Goal: Task Accomplishment & Management: Use online tool/utility

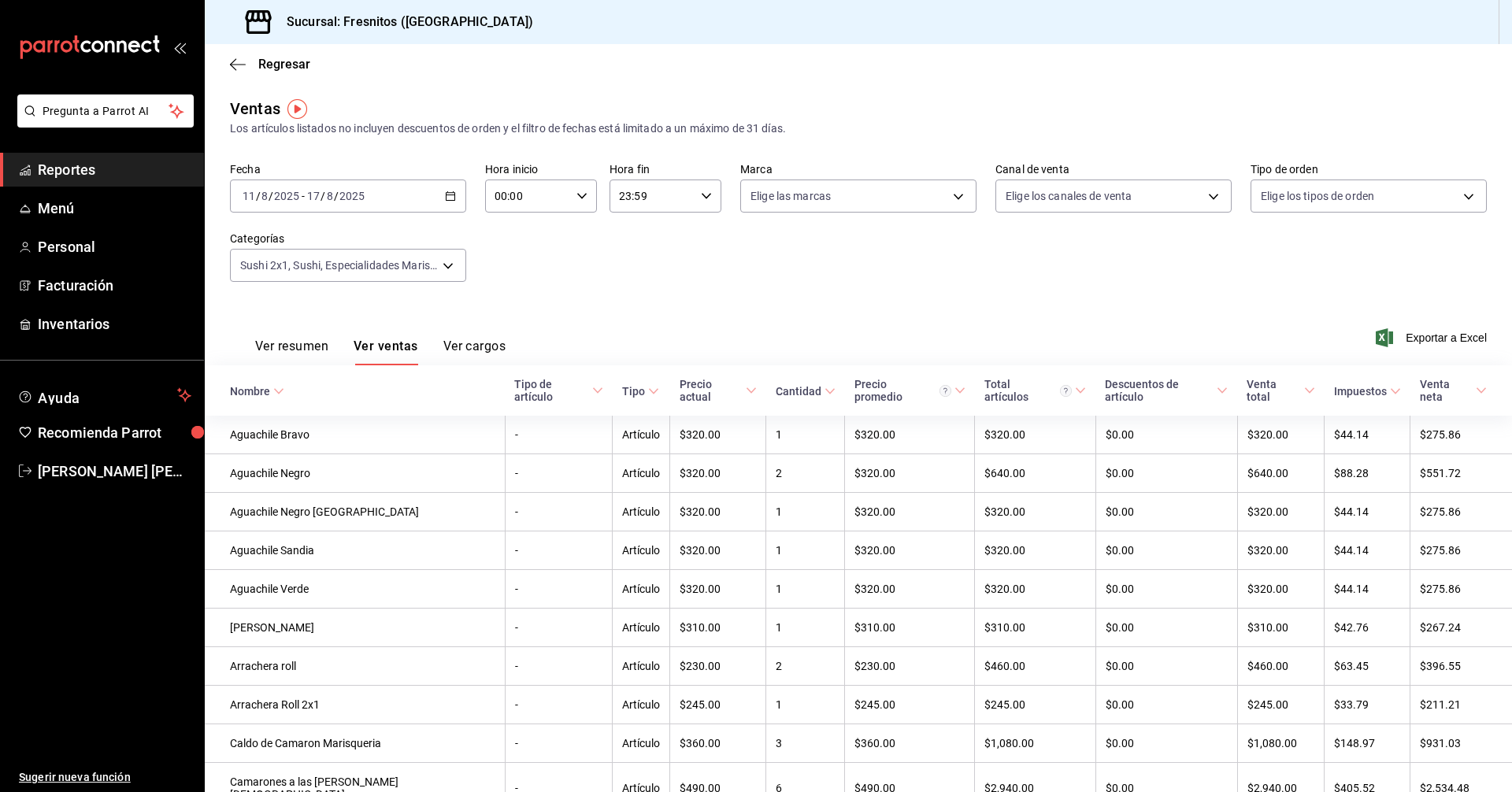
click at [613, 309] on div "Ver resumen Ver ventas Ver cargos Exportar a Excel" at bounding box center [858, 333] width 1307 height 65
click at [445, 266] on body "Pregunta a Parrot AI Reportes Menú Personal Facturación Inventarios Ayuda Recom…" at bounding box center [756, 396] width 1512 height 792
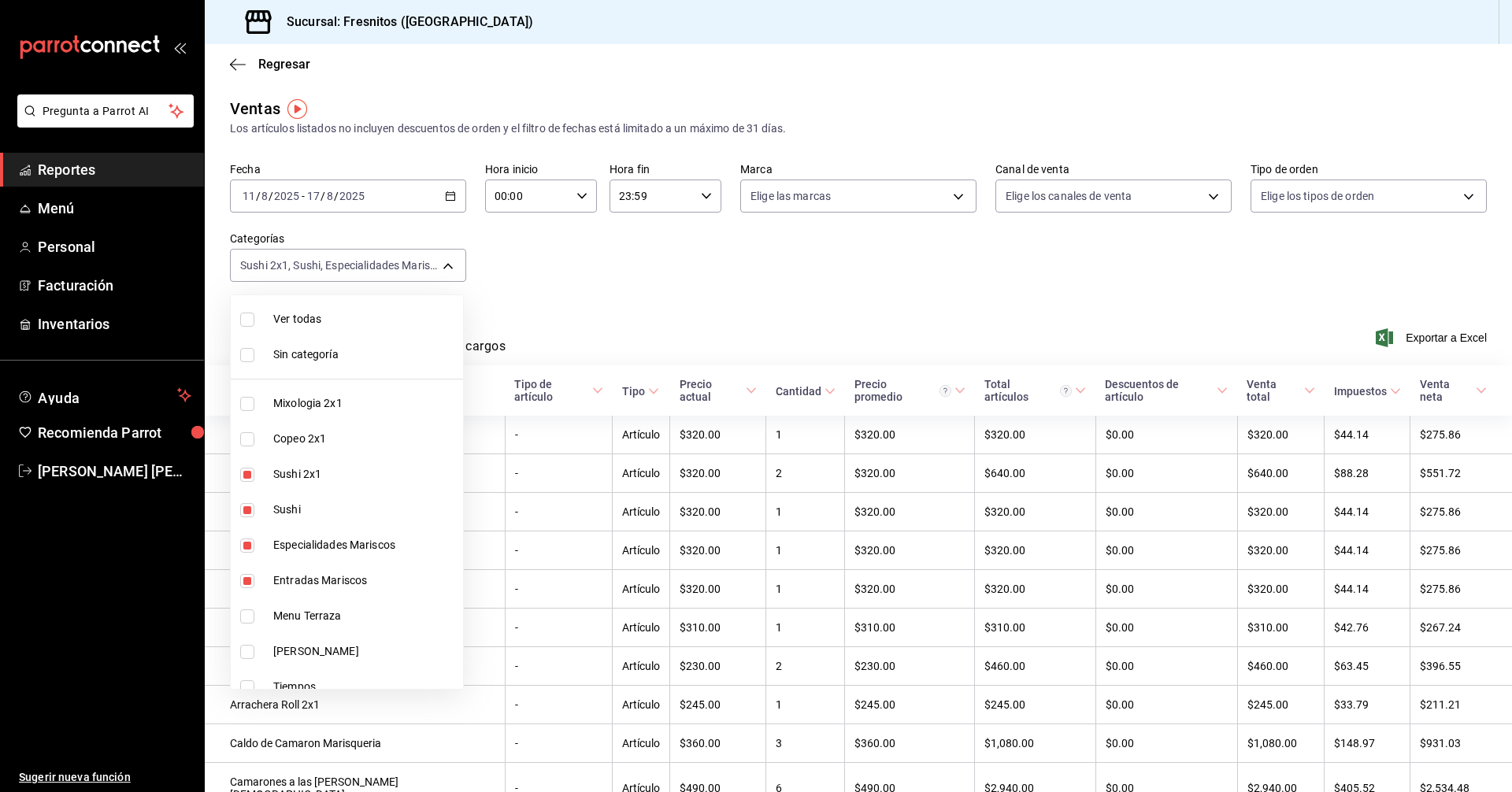
click at [248, 476] on input "checkbox" at bounding box center [247, 474] width 14 height 14
checkbox input "false"
type input "3c99a77a-98bb-40f9-9ecd-4acfdb9a8272,2a83d5b7-0bbb-4ad8-a0b6-c3d3daa38773,6b547…"
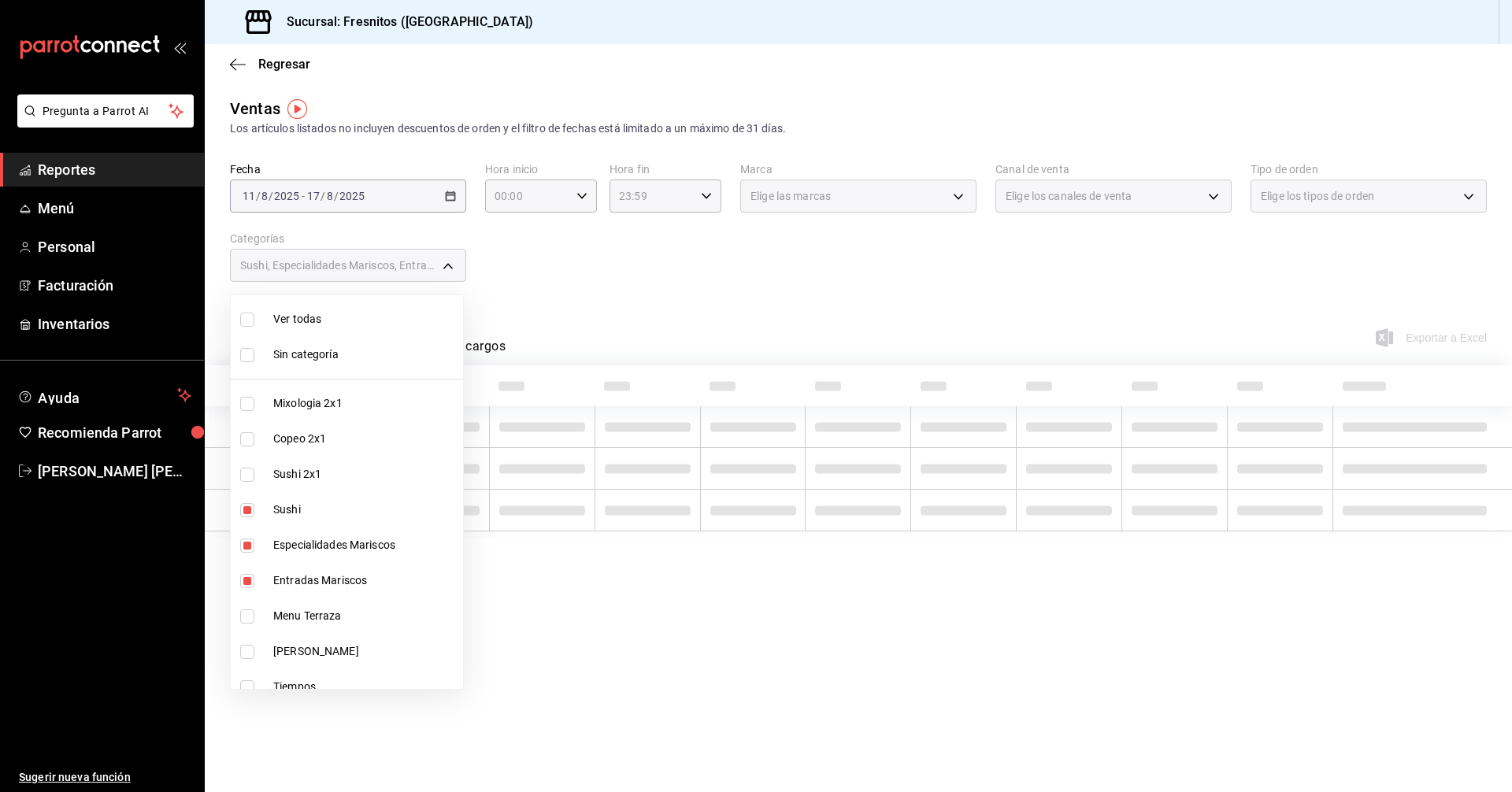
drag, startPoint x: 244, startPoint y: 514, endPoint x: 239, endPoint y: 542, distance: 28.4
click at [244, 514] on input "checkbox" at bounding box center [247, 510] width 14 height 14
checkbox input "false"
click at [247, 553] on li "Especialidades Mariscos" at bounding box center [346, 544] width 232 height 35
type input "6b547427-0dc4-43cd-b03b-91bbc8ee1630"
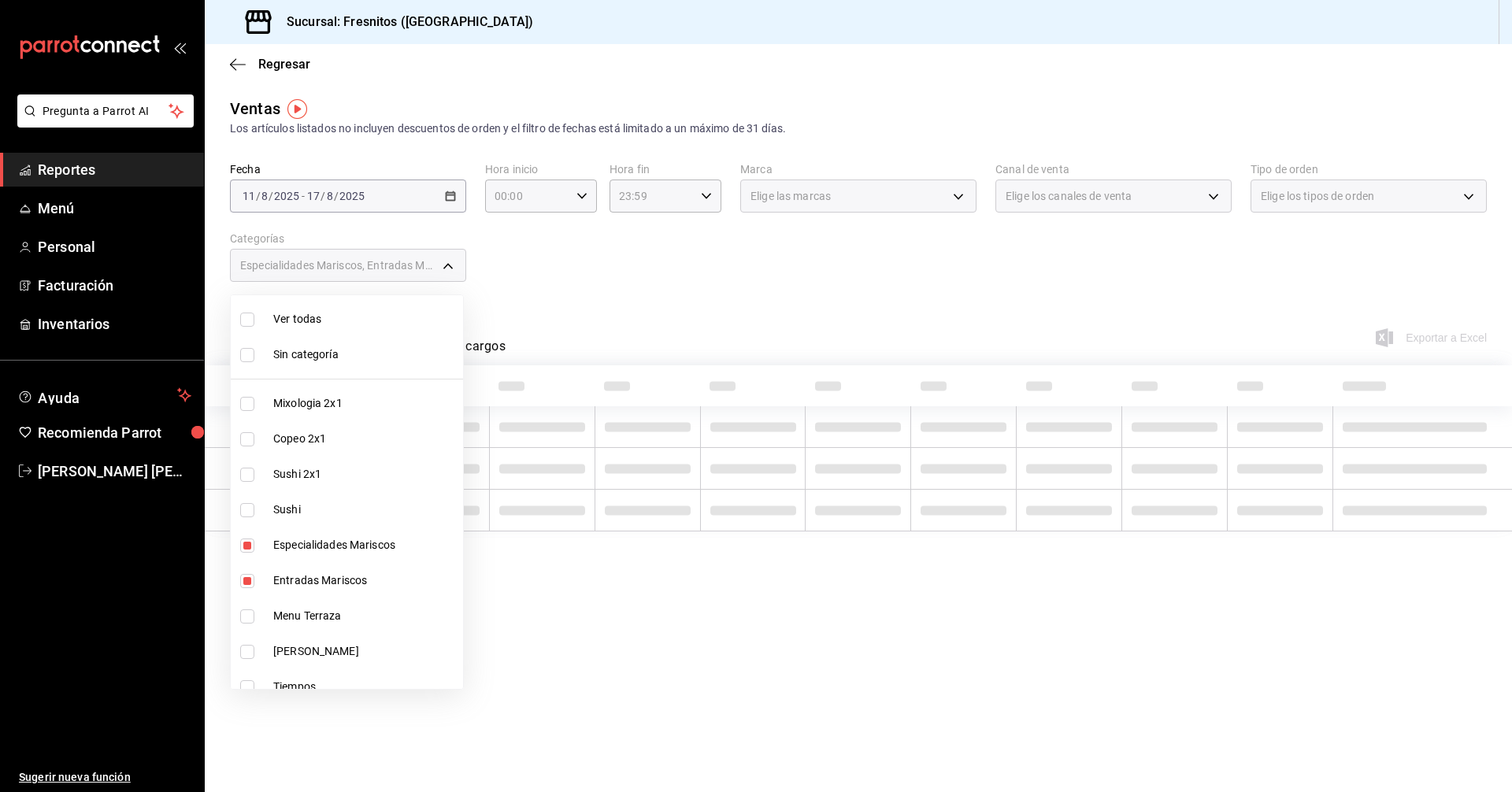
checkbox input "false"
click at [245, 576] on input "checkbox" at bounding box center [247, 580] width 14 height 14
checkbox input "false"
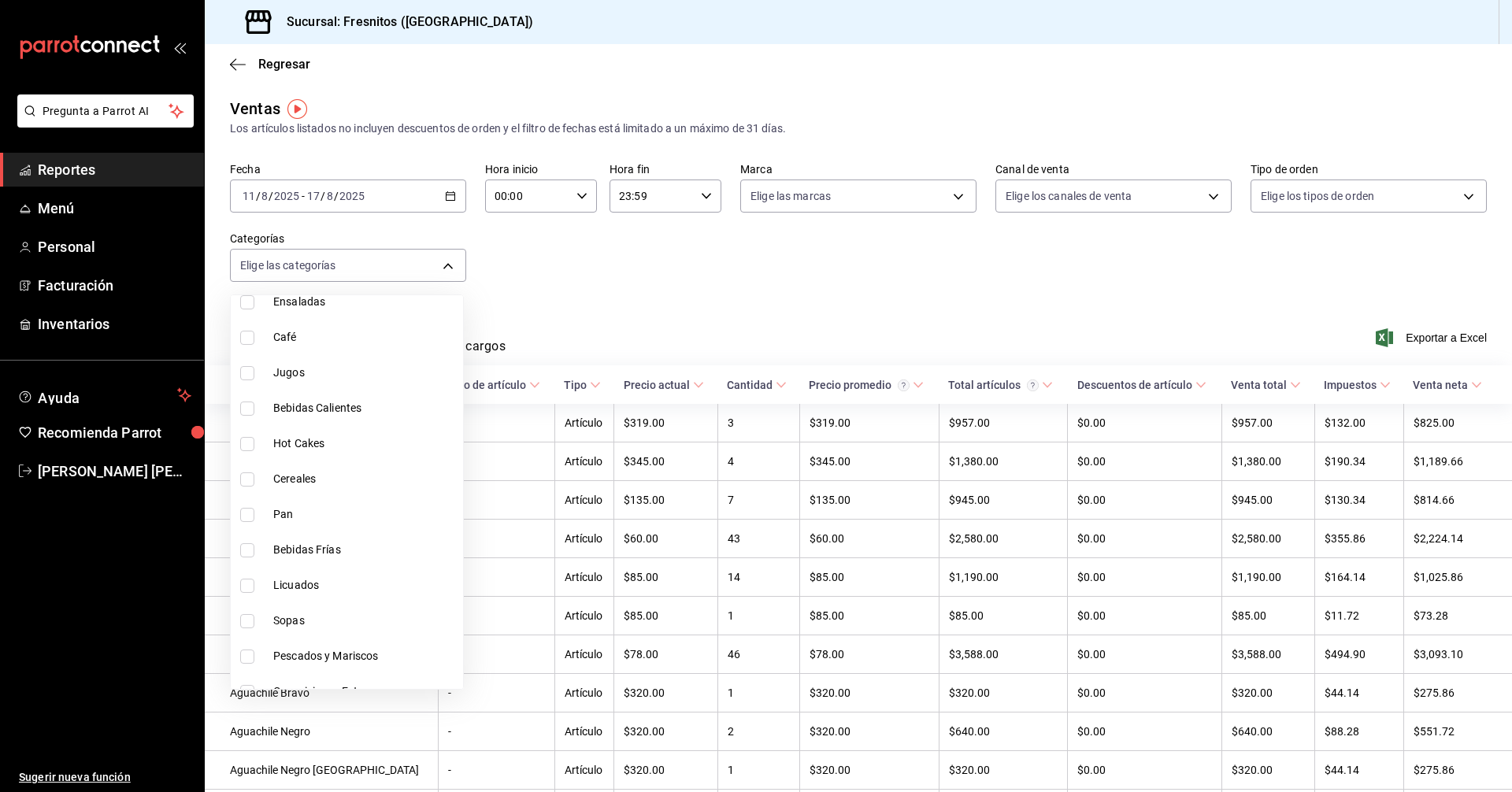
scroll to position [1468, 0]
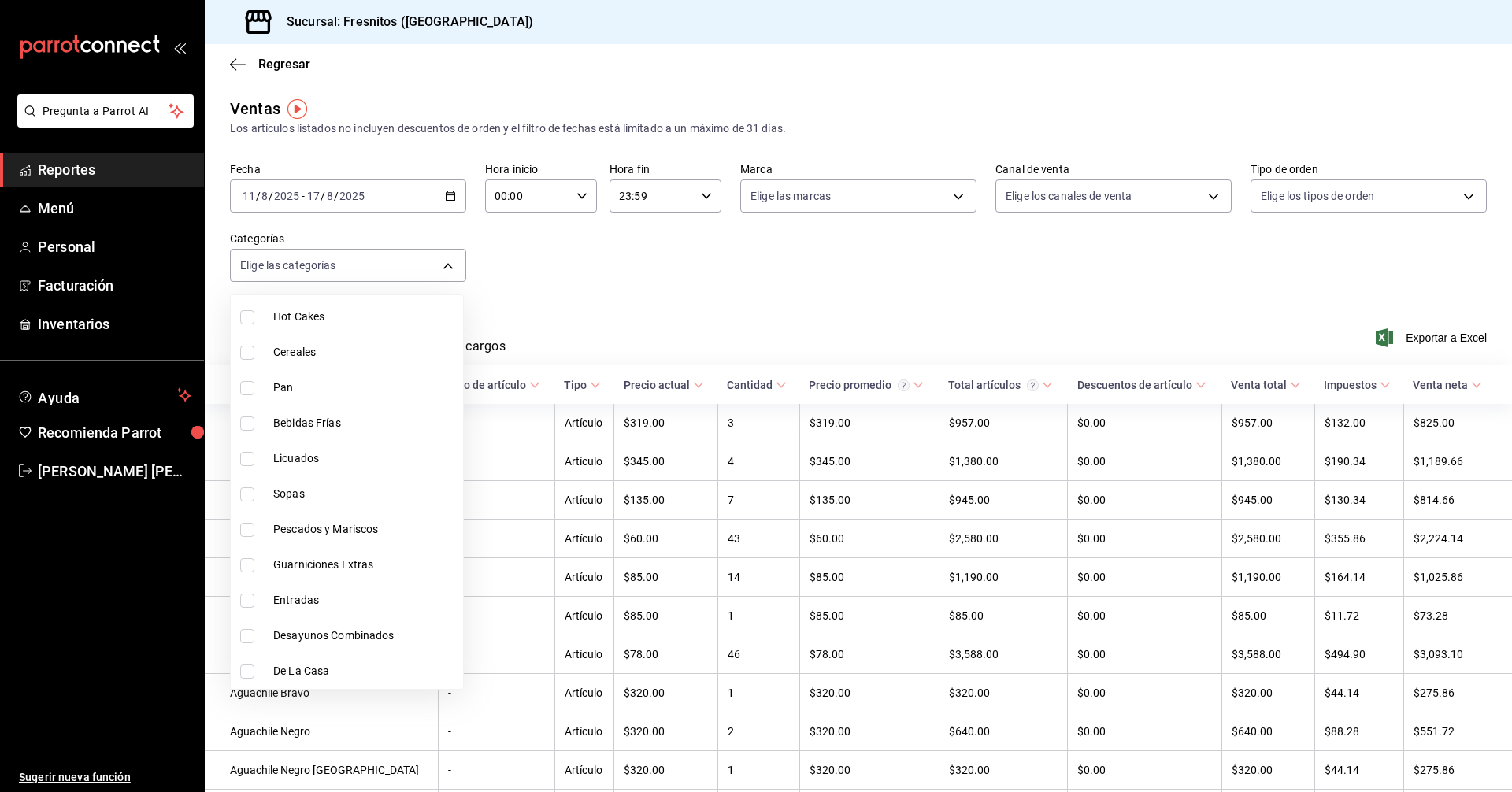
click at [244, 531] on input "checkbox" at bounding box center [247, 530] width 14 height 14
checkbox input "true"
type input "b034554c-ac68-4b4a-bd4f-21874369f14b"
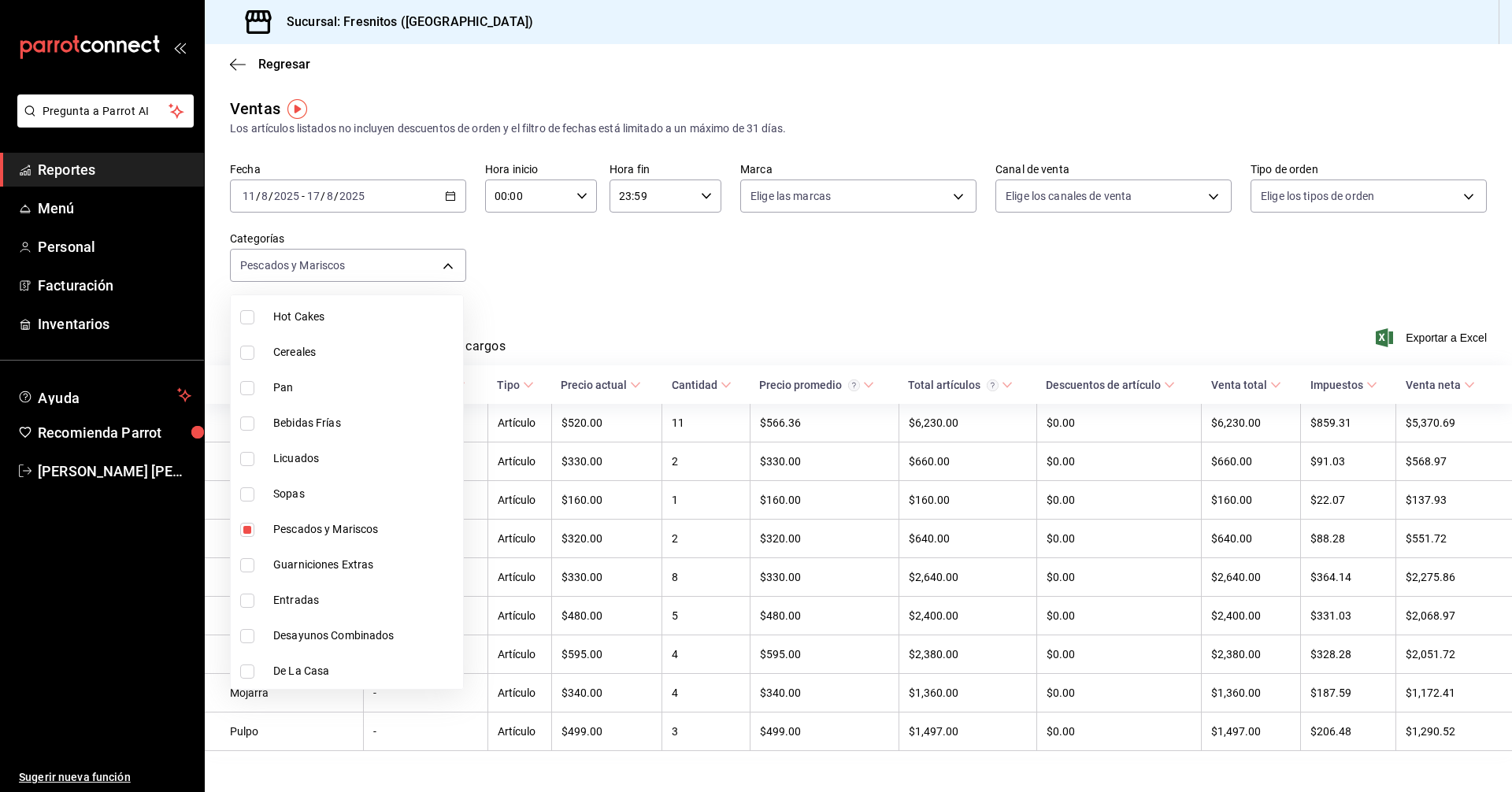
click at [647, 283] on div at bounding box center [756, 396] width 1512 height 792
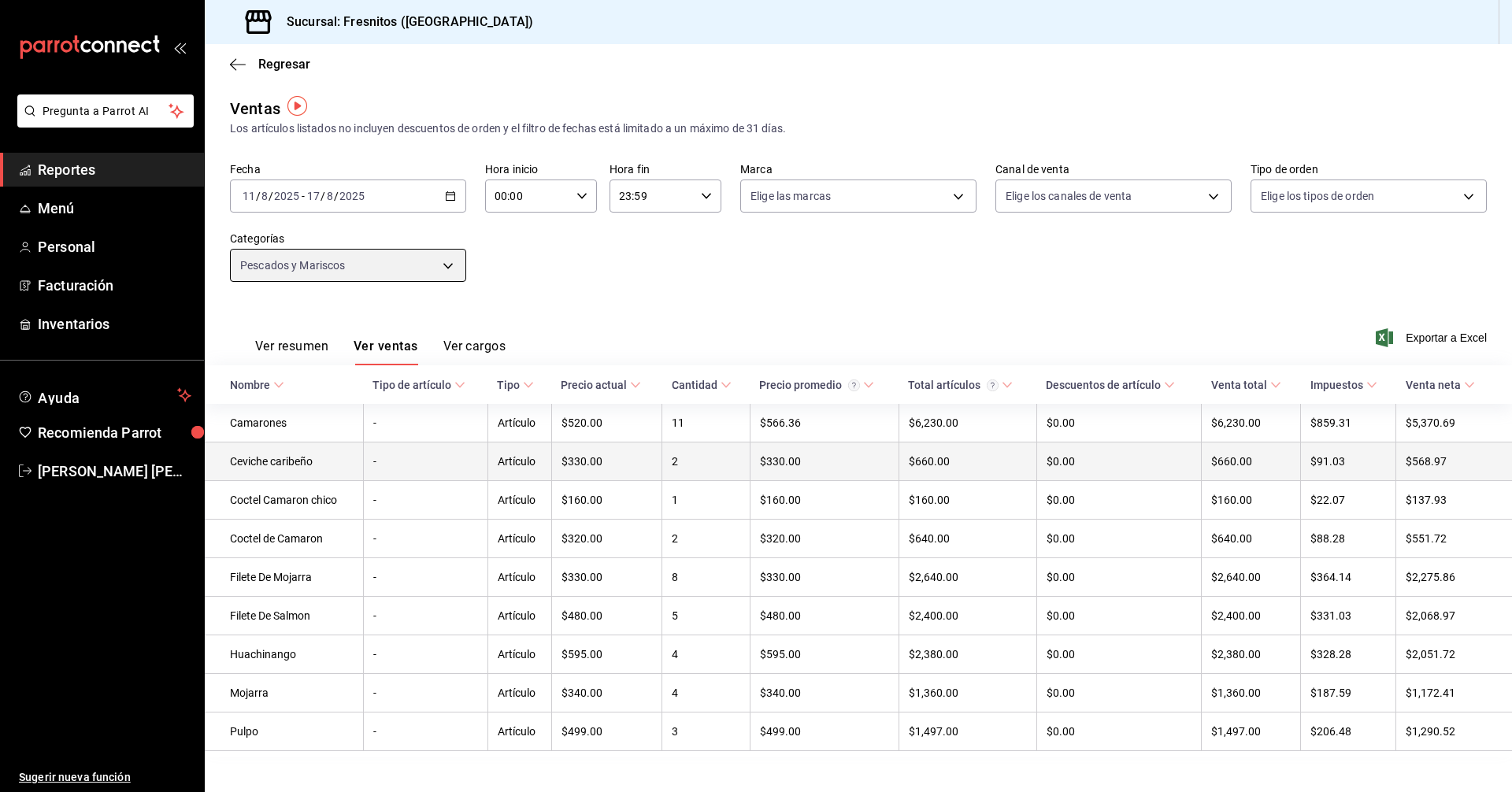
scroll to position [24, 0]
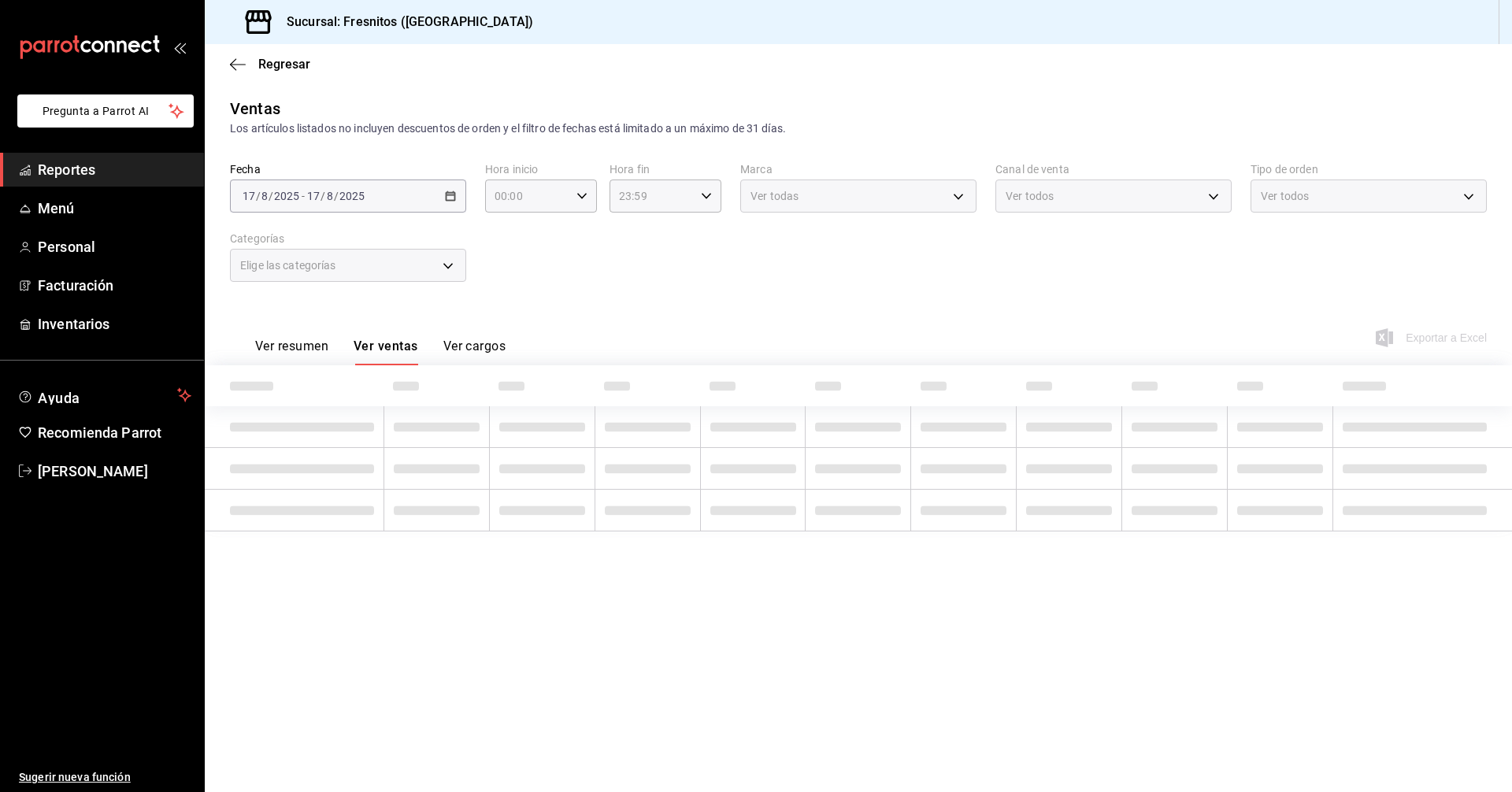
type input "b034554c-ac68-4b4a-bd4f-21874369f14b"
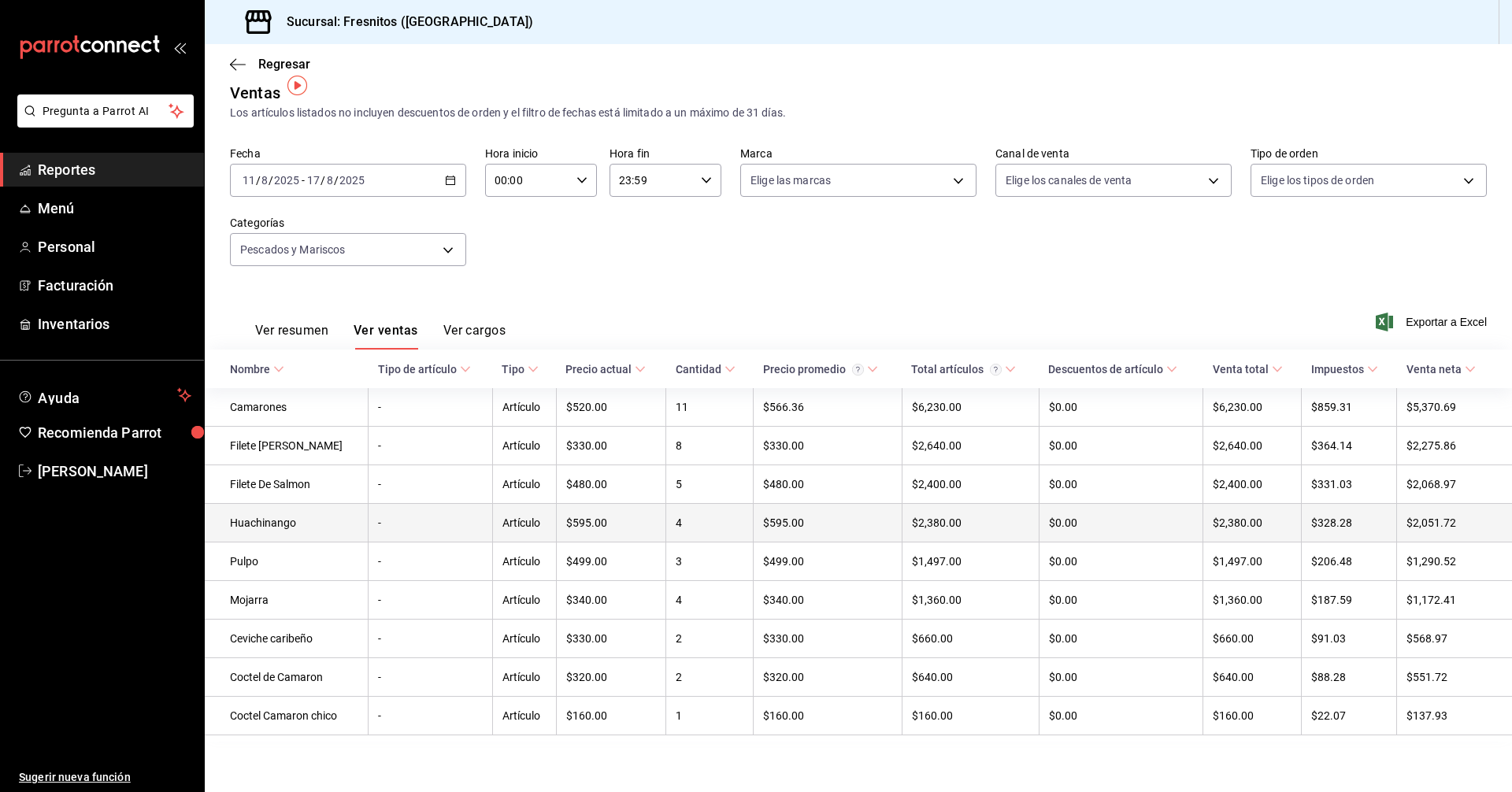
scroll to position [24, 0]
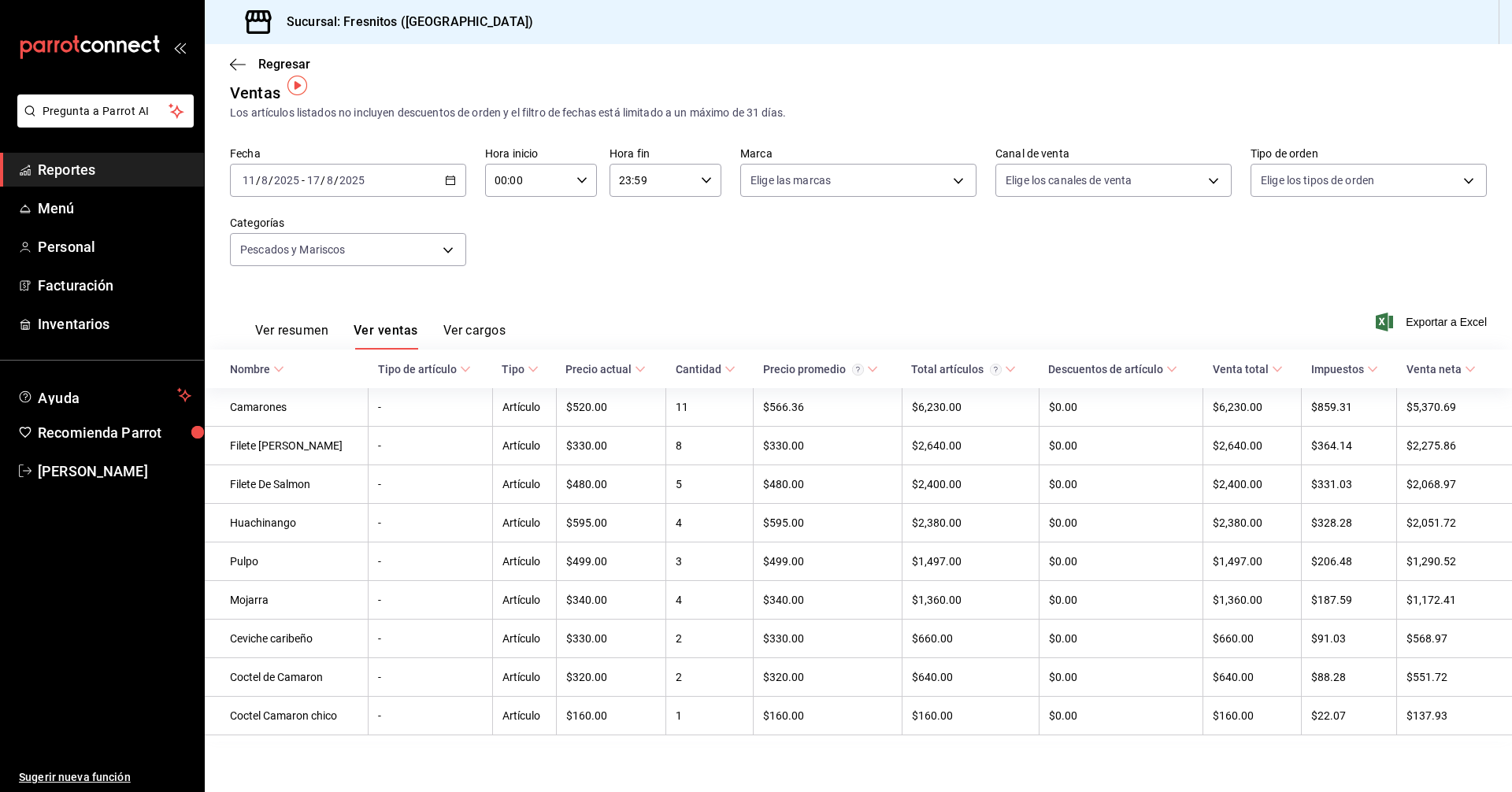
click at [86, 168] on span "Reportes" at bounding box center [114, 170] width 153 height 21
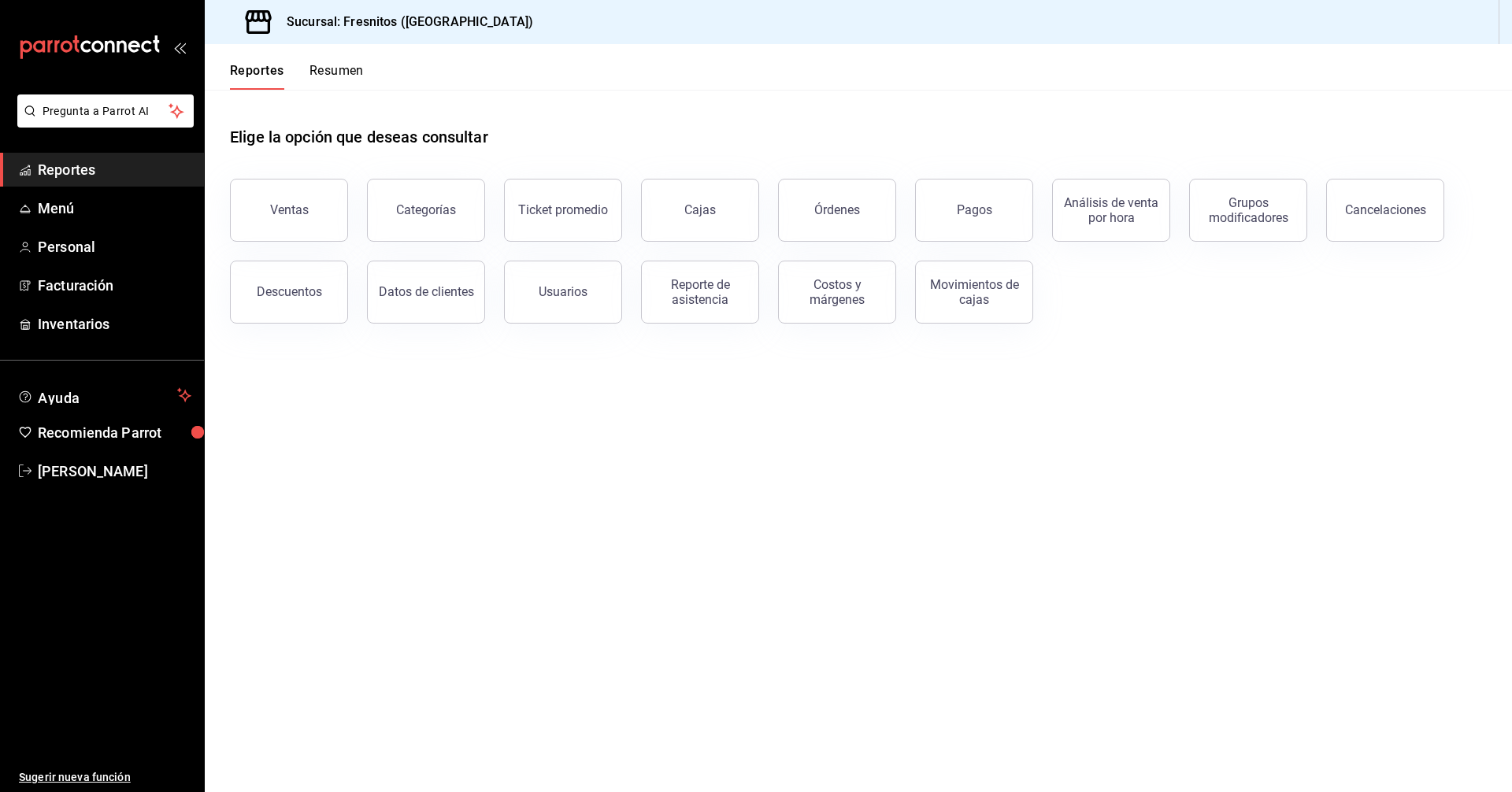
click at [948, 625] on main "Elige la opción que deseas consultar Ventas Categorías Ticket promedio Cajas Ór…" at bounding box center [858, 440] width 1307 height 703
